Goal: Task Accomplishment & Management: Use online tool/utility

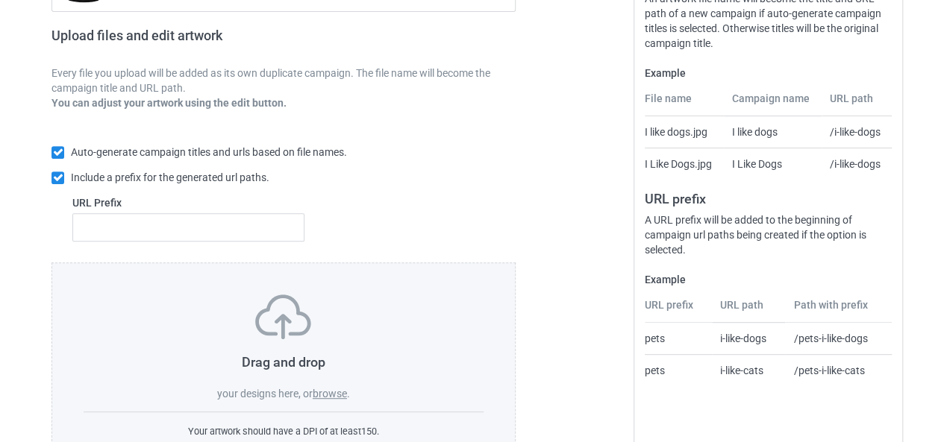
scroll to position [282, 0]
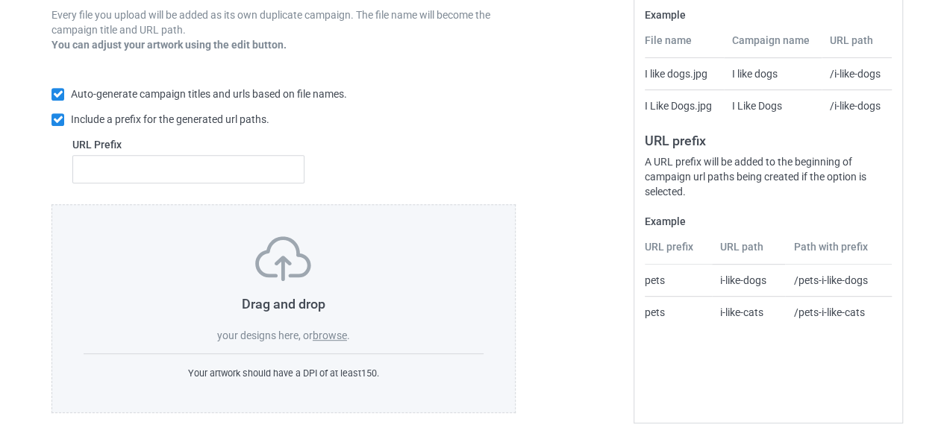
click at [330, 335] on label "browse" at bounding box center [330, 336] width 34 height 12
click at [0, 0] on input "browse" at bounding box center [0, 0] width 0 height 0
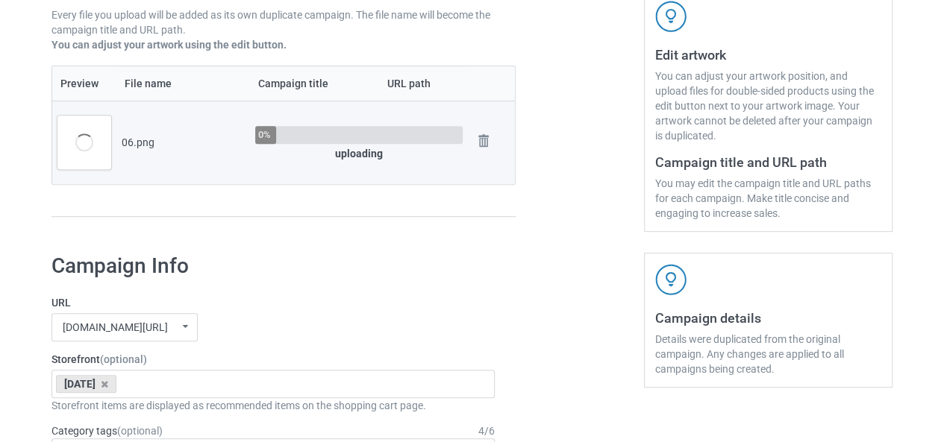
scroll to position [133, 0]
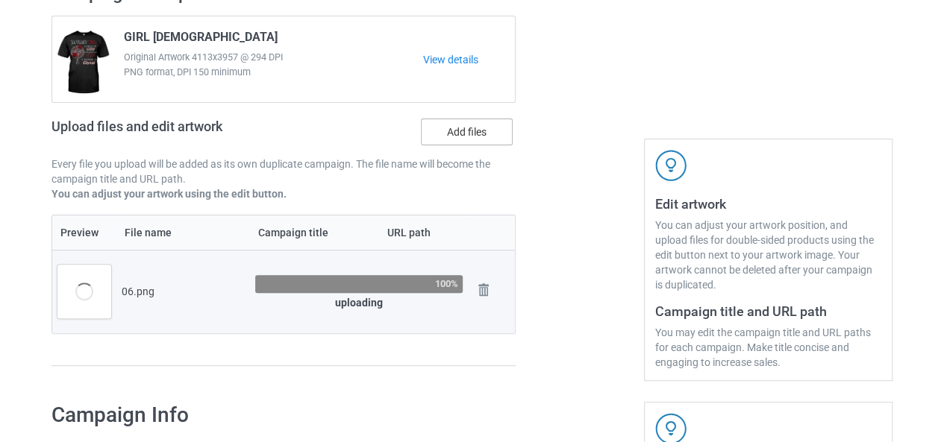
click at [465, 136] on label "Add files" at bounding box center [467, 132] width 92 height 27
click at [0, 0] on input "Add files" at bounding box center [0, 0] width 0 height 0
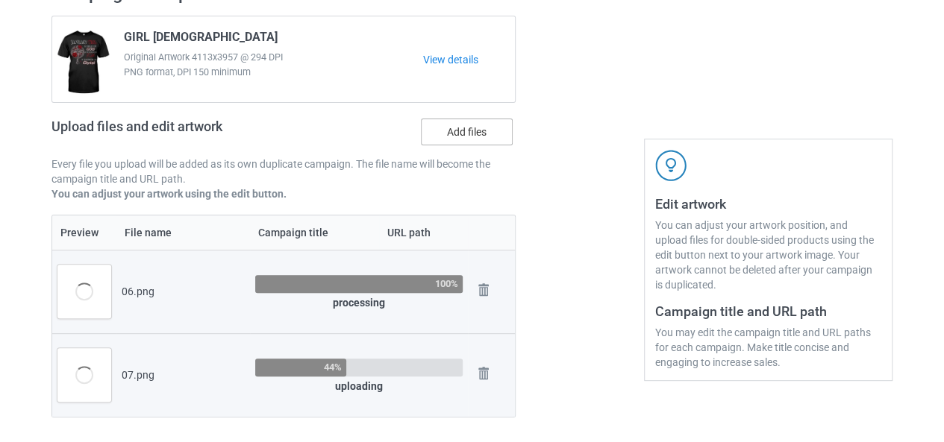
click at [451, 138] on label "Add files" at bounding box center [467, 132] width 92 height 27
click at [0, 0] on input "Add files" at bounding box center [0, 0] width 0 height 0
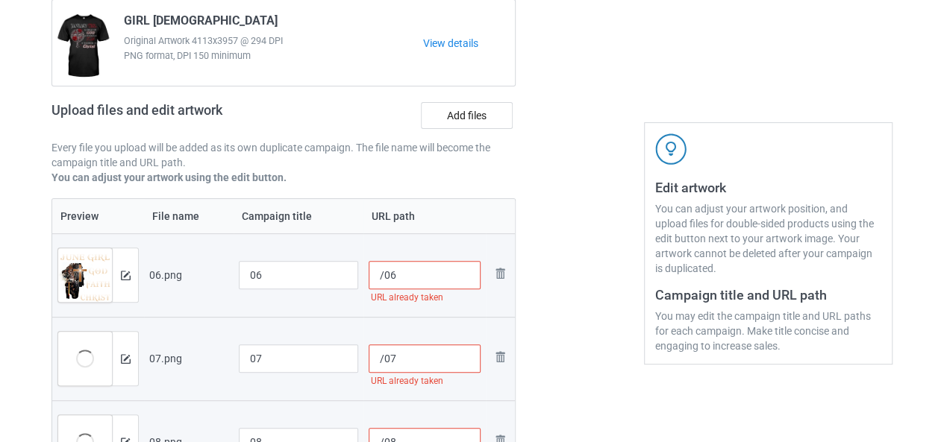
scroll to position [224, 0]
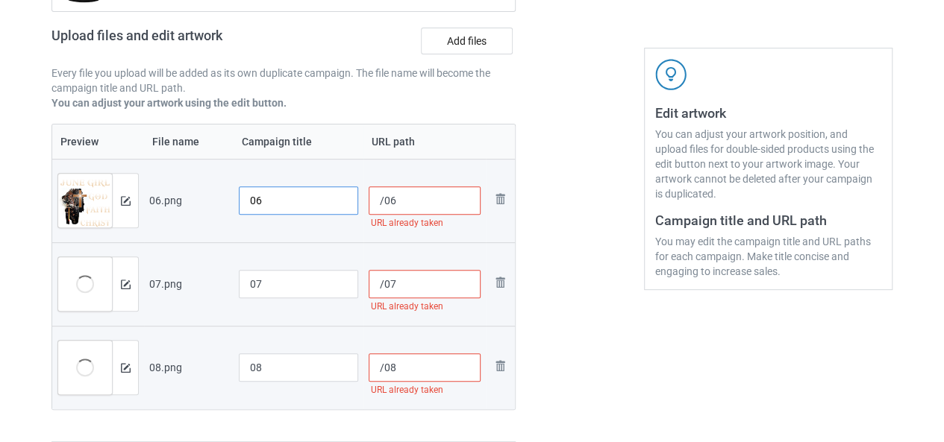
click at [251, 199] on input "06" at bounding box center [298, 201] width 119 height 28
drag, startPoint x: 268, startPoint y: 205, endPoint x: 243, endPoint y: 211, distance: 25.3
click at [243, 211] on input "GIRL [DEMOGRAPHIC_DATA]" at bounding box center [298, 201] width 119 height 28
type input "GIRL [DEMOGRAPHIC_DATA]"
click at [249, 281] on input "07" at bounding box center [298, 284] width 119 height 28
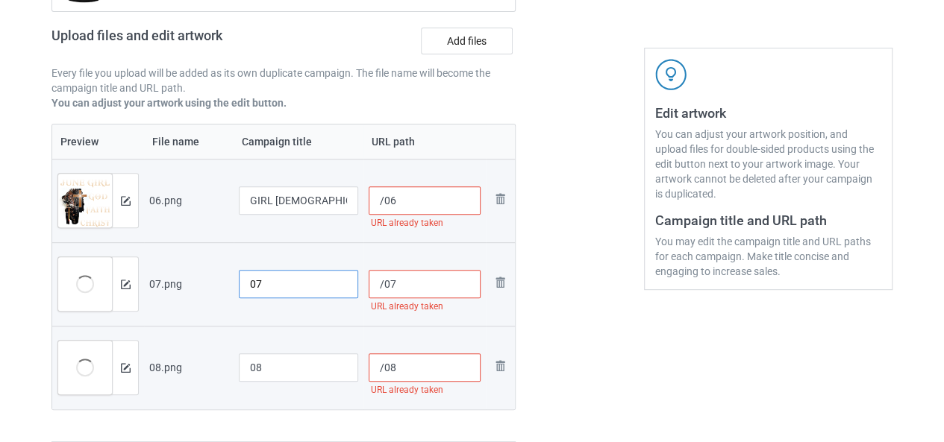
paste input "GIRL"
type input "GIRL [DEMOGRAPHIC_DATA]"
click at [246, 363] on input "08" at bounding box center [298, 368] width 119 height 28
paste input "GIRL"
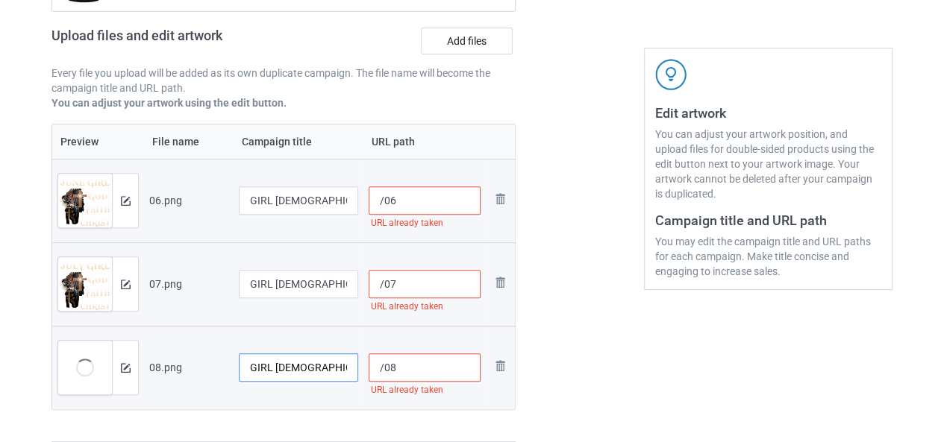
type input "GIRL [DEMOGRAPHIC_DATA]"
click at [381, 205] on input "/06" at bounding box center [425, 201] width 113 height 28
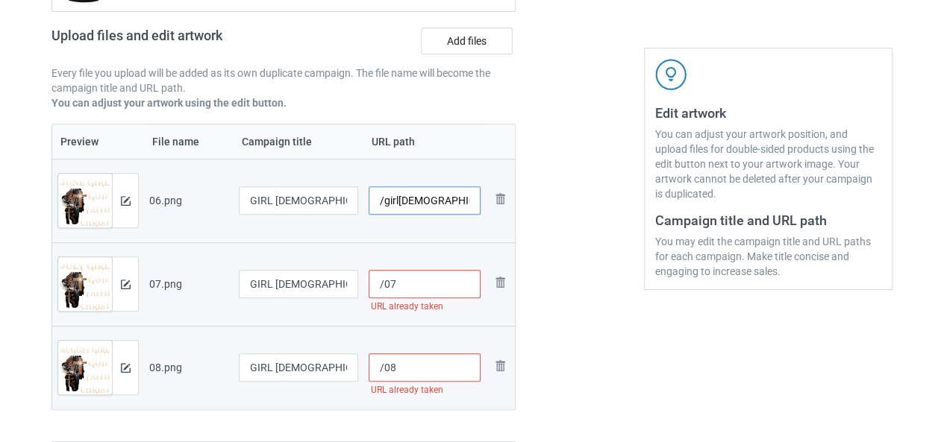
drag, startPoint x: 395, startPoint y: 206, endPoint x: 376, endPoint y: 211, distance: 20.1
click at [376, 211] on input "/girl[DEMOGRAPHIC_DATA]" at bounding box center [425, 201] width 113 height 28
type input "/girl[DEMOGRAPHIC_DATA]"
drag, startPoint x: 384, startPoint y: 289, endPoint x: 369, endPoint y: 292, distance: 16.0
click at [369, 292] on input "/07" at bounding box center [425, 284] width 113 height 28
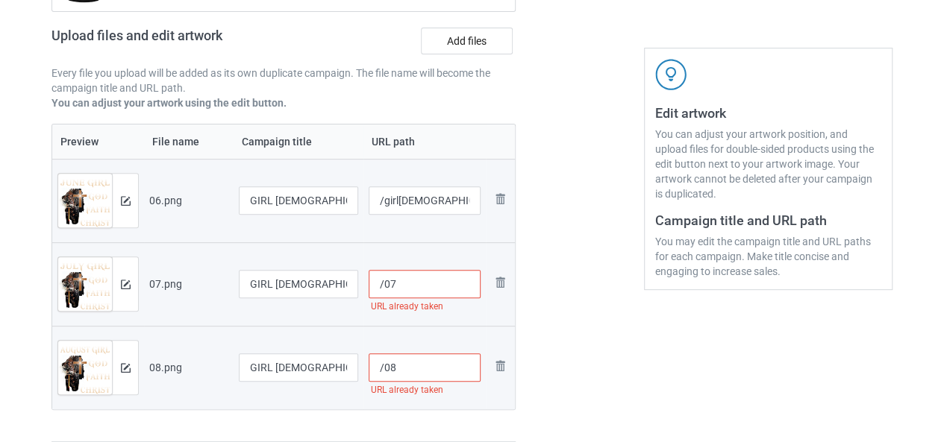
paste input "girl"
type input "/girl[DEMOGRAPHIC_DATA]"
drag, startPoint x: 381, startPoint y: 365, endPoint x: 364, endPoint y: 370, distance: 17.2
click at [364, 370] on td "/08 URL already taken" at bounding box center [424, 368] width 123 height 84
paste input "girl"
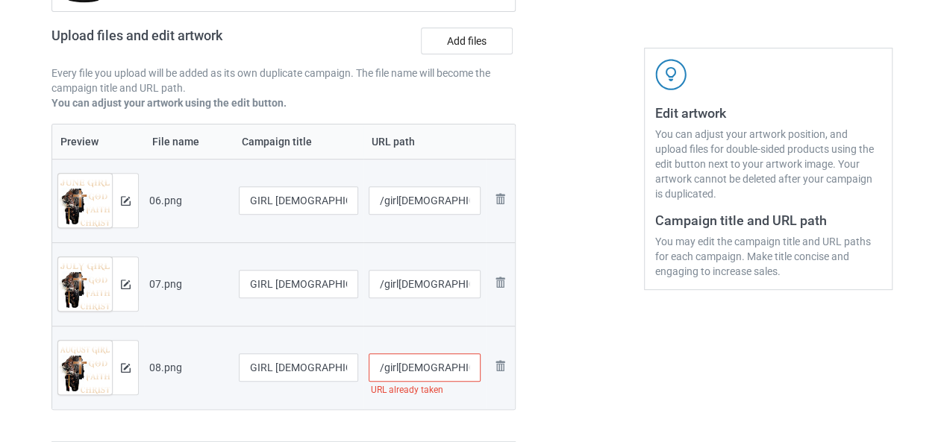
type input "/girl[DEMOGRAPHIC_DATA]"
click at [631, 350] on div at bounding box center [579, 167] width 107 height 573
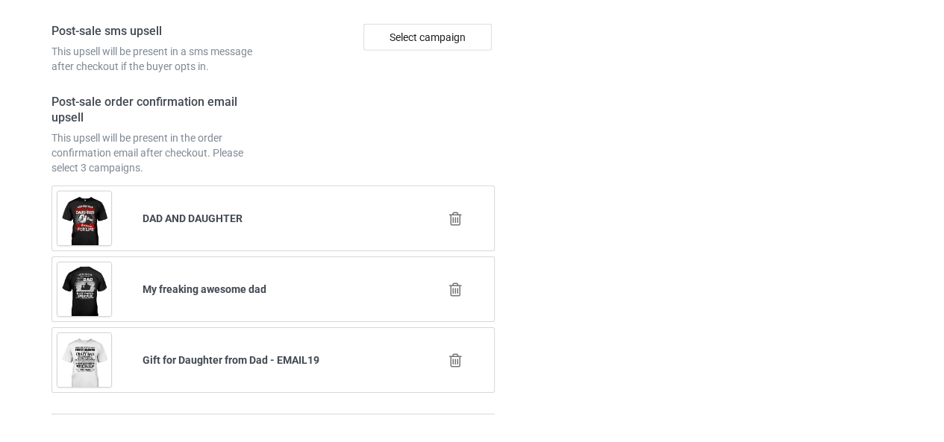
scroll to position [2339, 0]
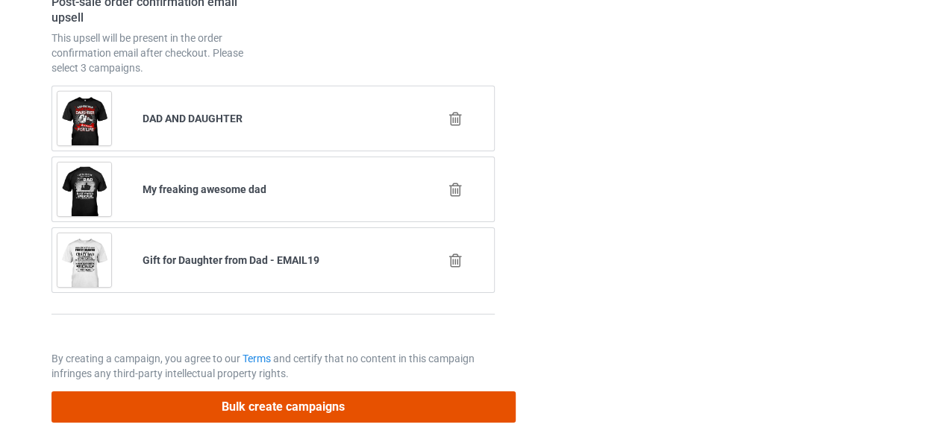
click at [359, 402] on button "Bulk create campaigns" at bounding box center [283, 407] width 464 height 31
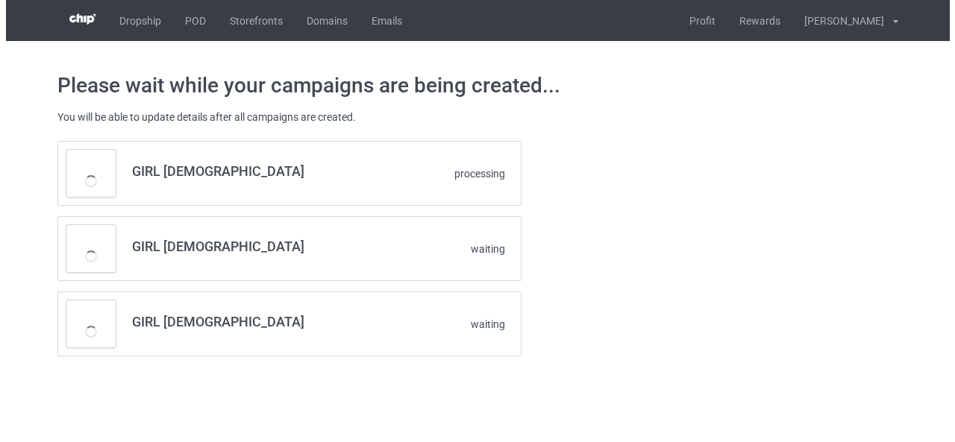
scroll to position [0, 0]
